Goal: Information Seeking & Learning: Learn about a topic

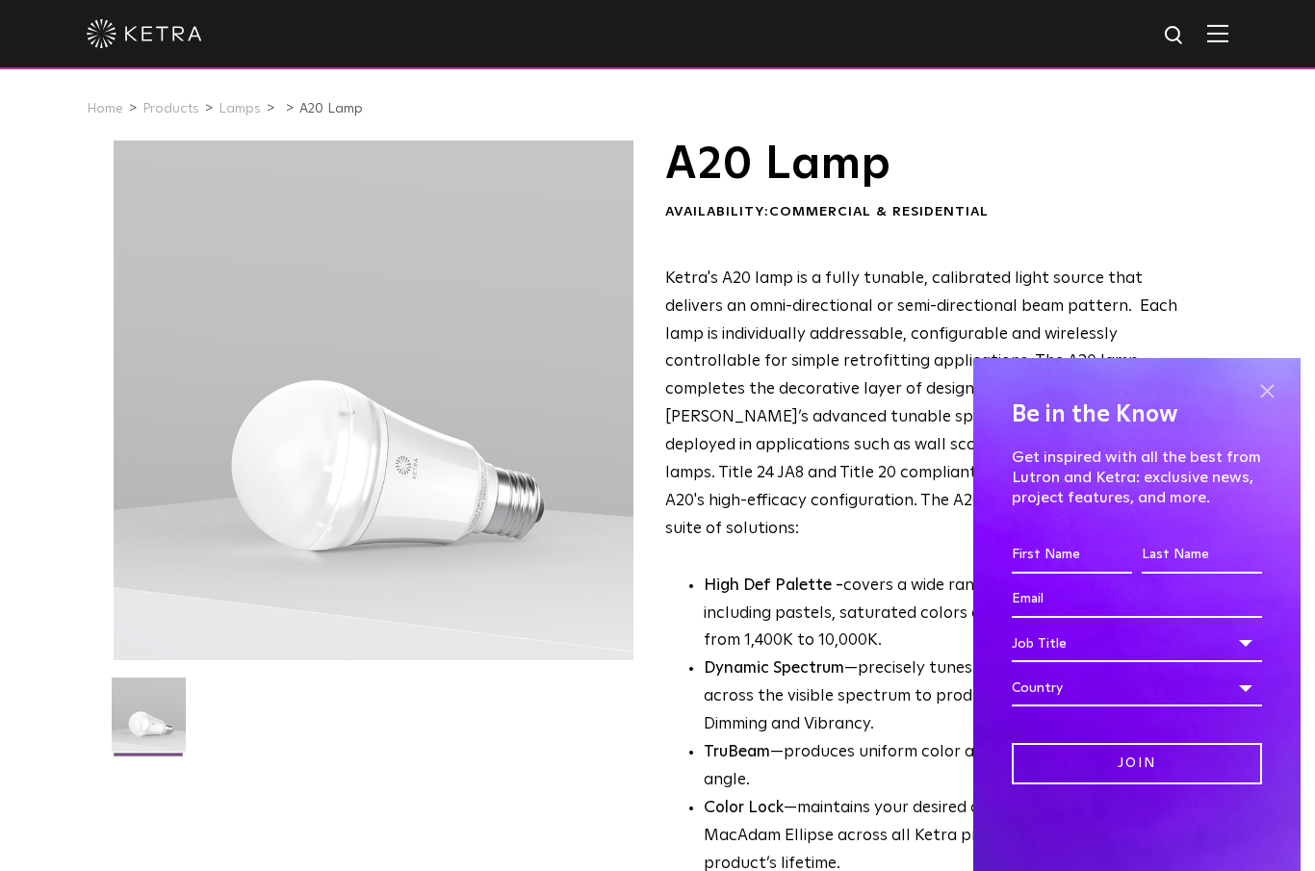
click at [1271, 389] on span at bounding box center [1266, 391] width 29 height 29
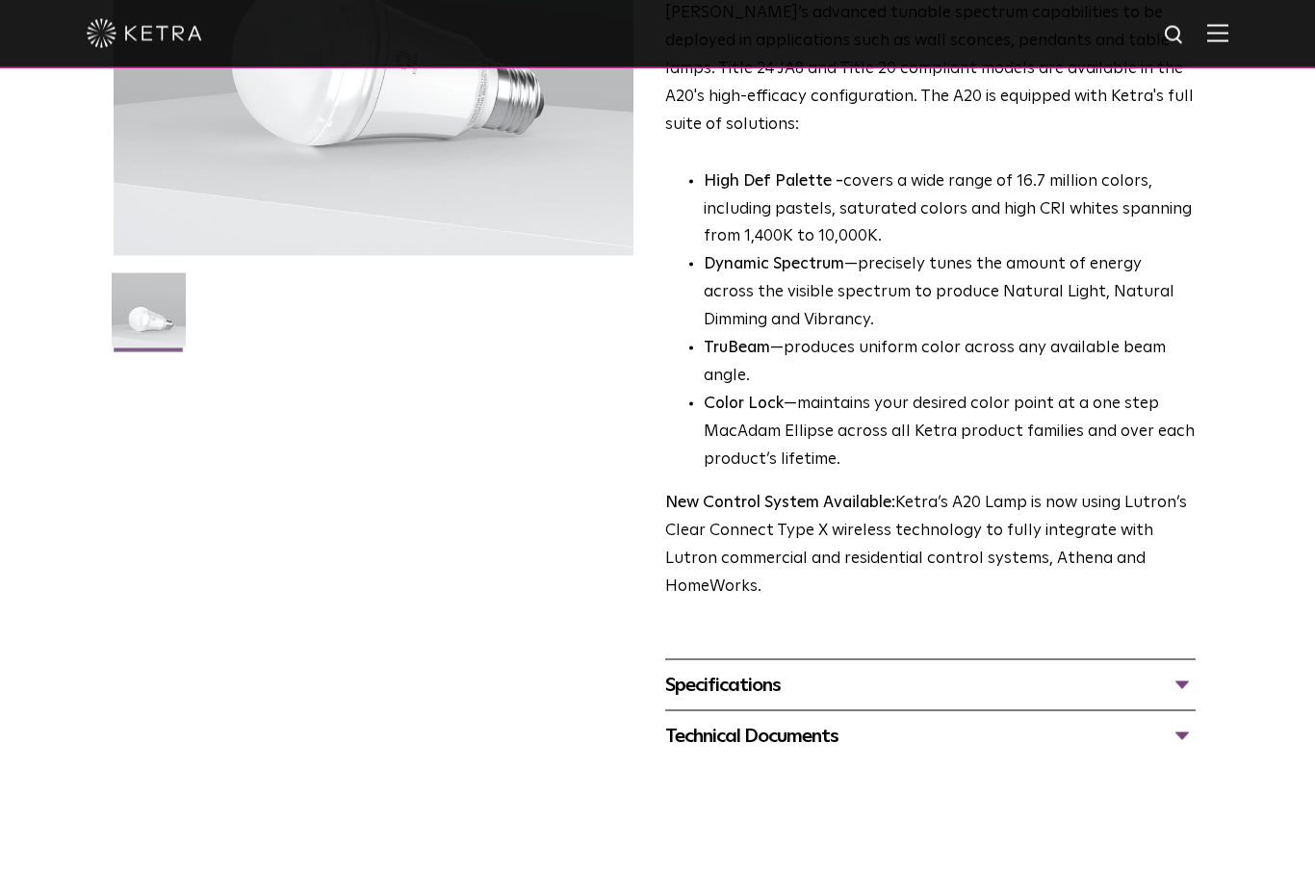
scroll to position [405, 0]
click at [1189, 669] on div "Specifications" at bounding box center [930, 684] width 530 height 31
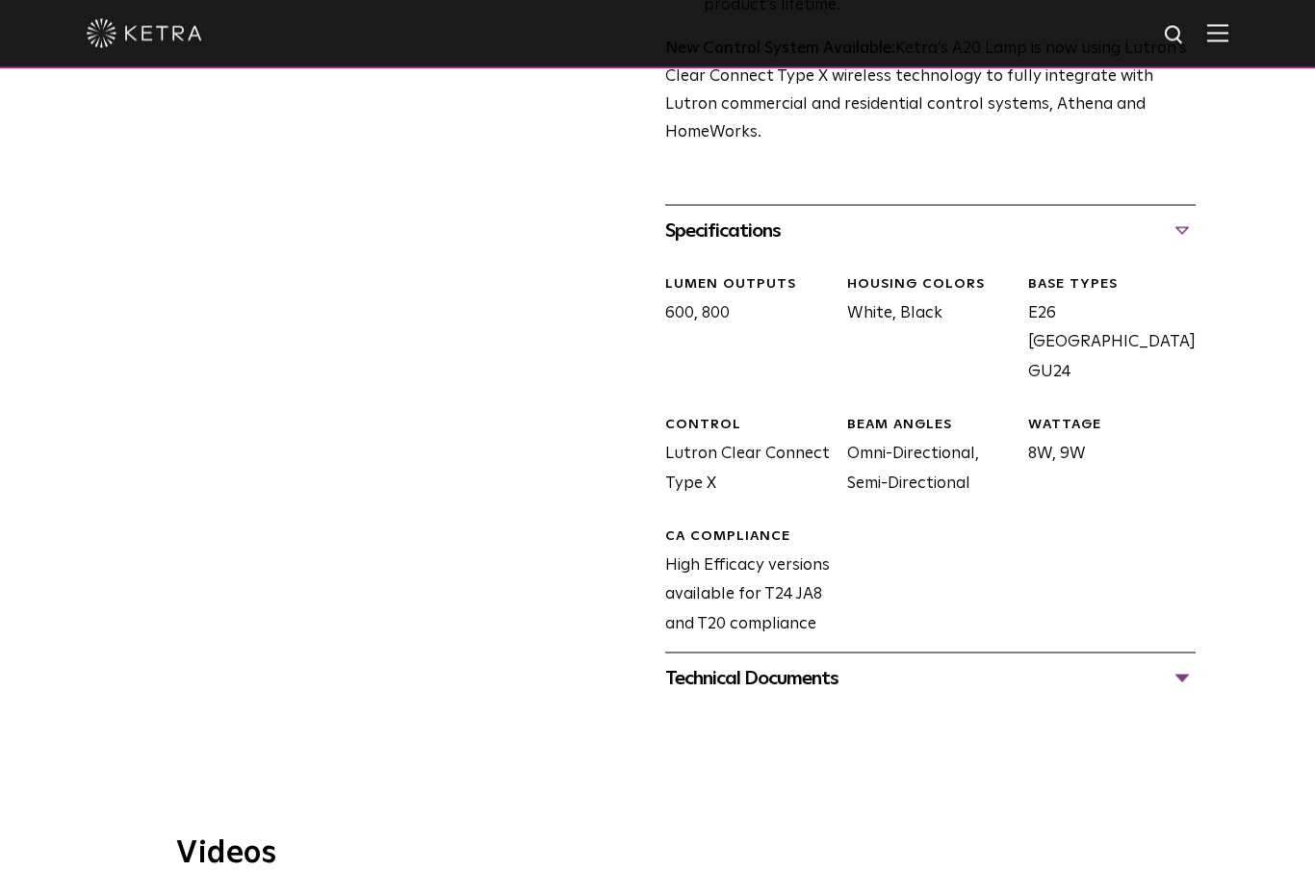
scroll to position [860, 0]
click at [1189, 662] on div "Technical Documents" at bounding box center [930, 677] width 530 height 31
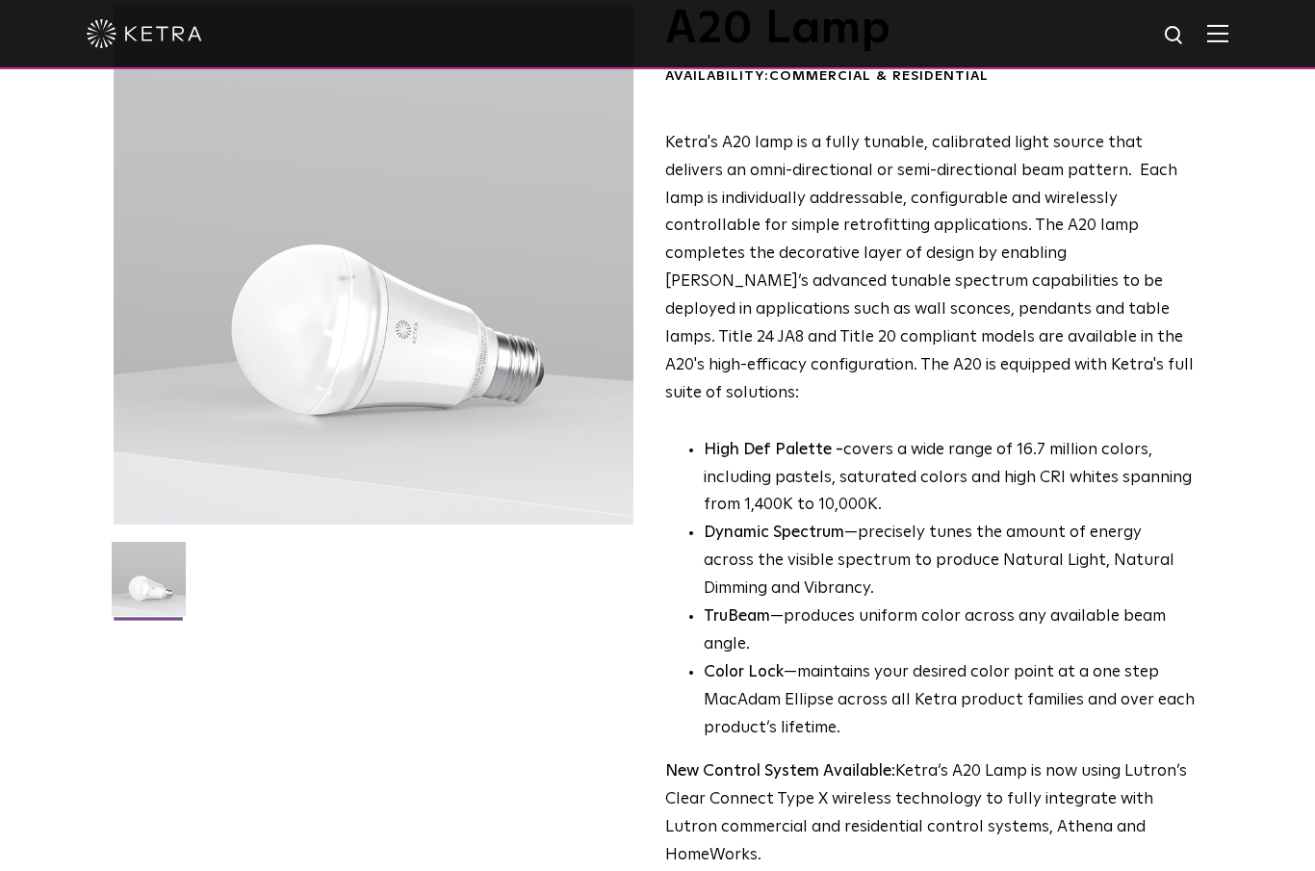
scroll to position [0, 0]
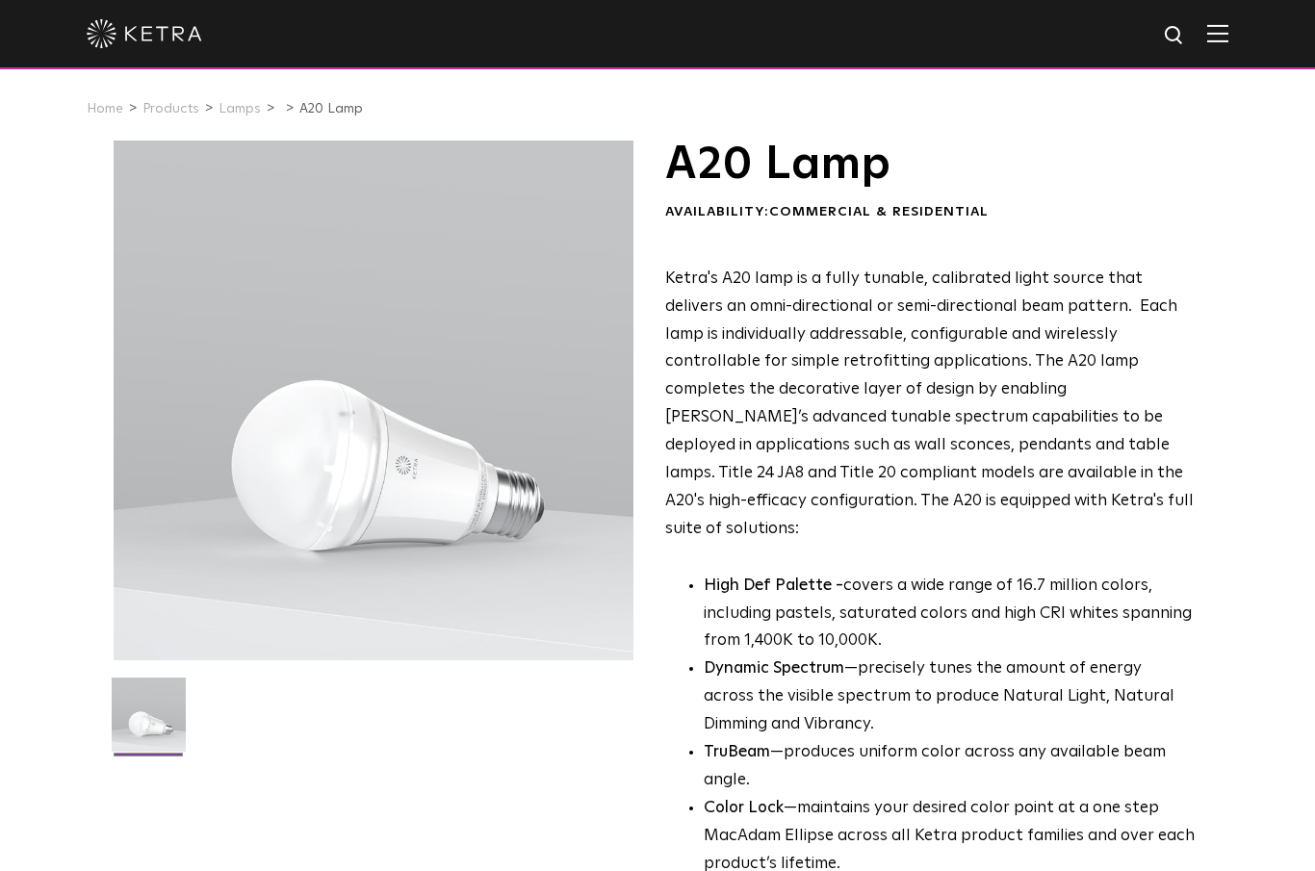
click at [551, 423] on div at bounding box center [374, 401] width 521 height 521
click at [229, 125] on div "Home Products Lamps A20 Lamp" at bounding box center [657, 109] width 1315 height 64
click at [224, 113] on link "Lamps" at bounding box center [240, 108] width 42 height 13
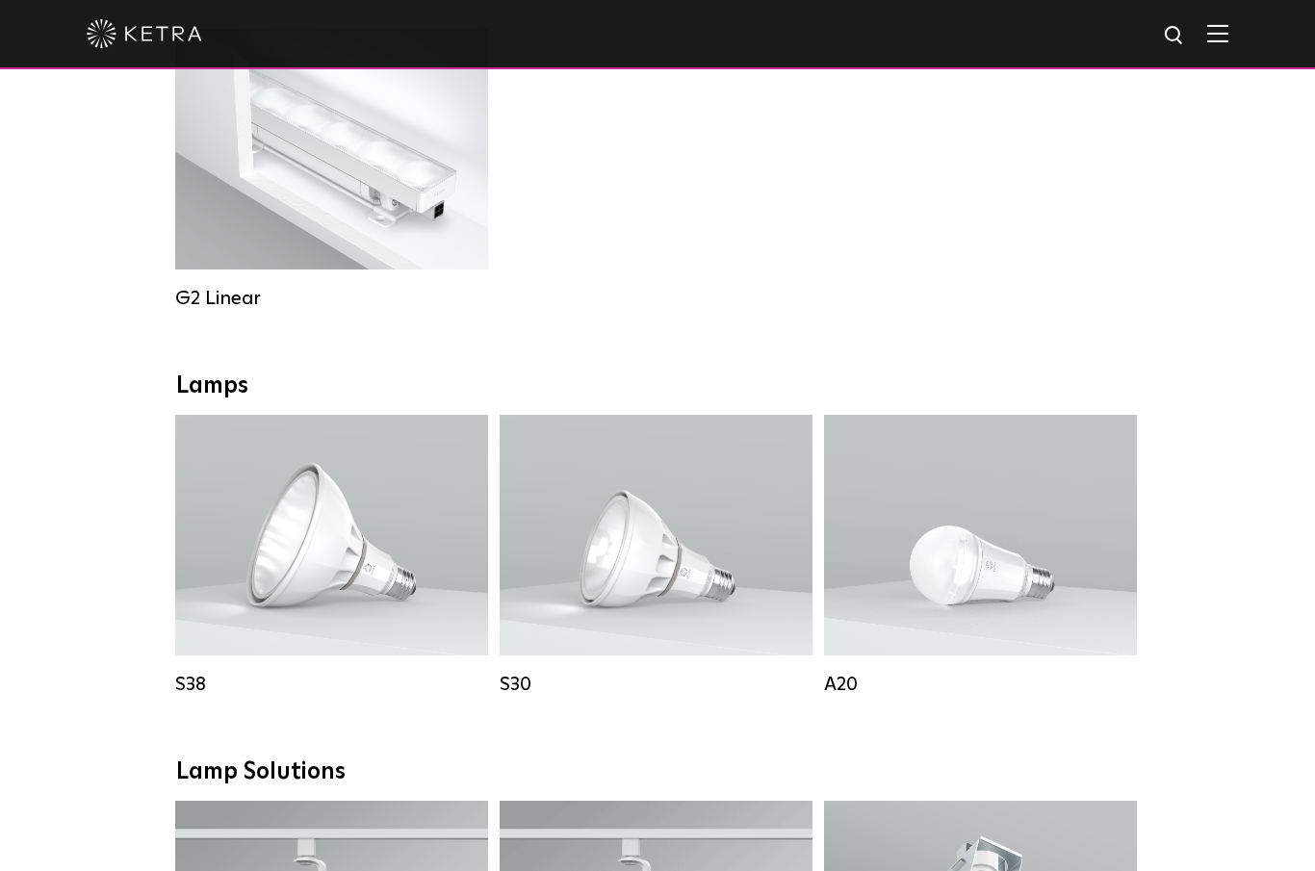
scroll to position [1069, 0]
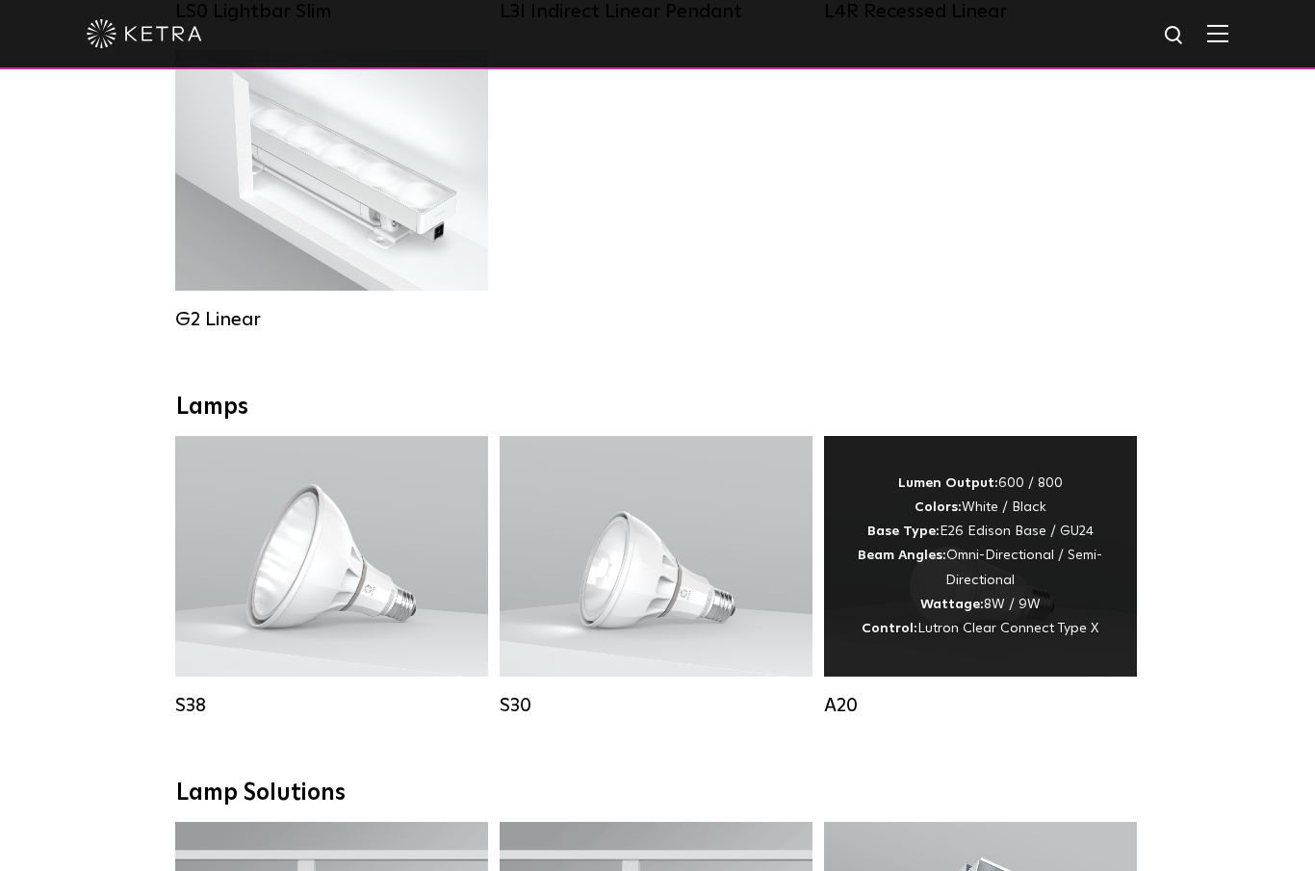
click at [987, 580] on div "Lumen Output: 600 / 800 Colors: White / Black Base Type: E26 Edison Base / GU24…" at bounding box center [980, 556] width 255 height 169
